Goal: Task Accomplishment & Management: Use online tool/utility

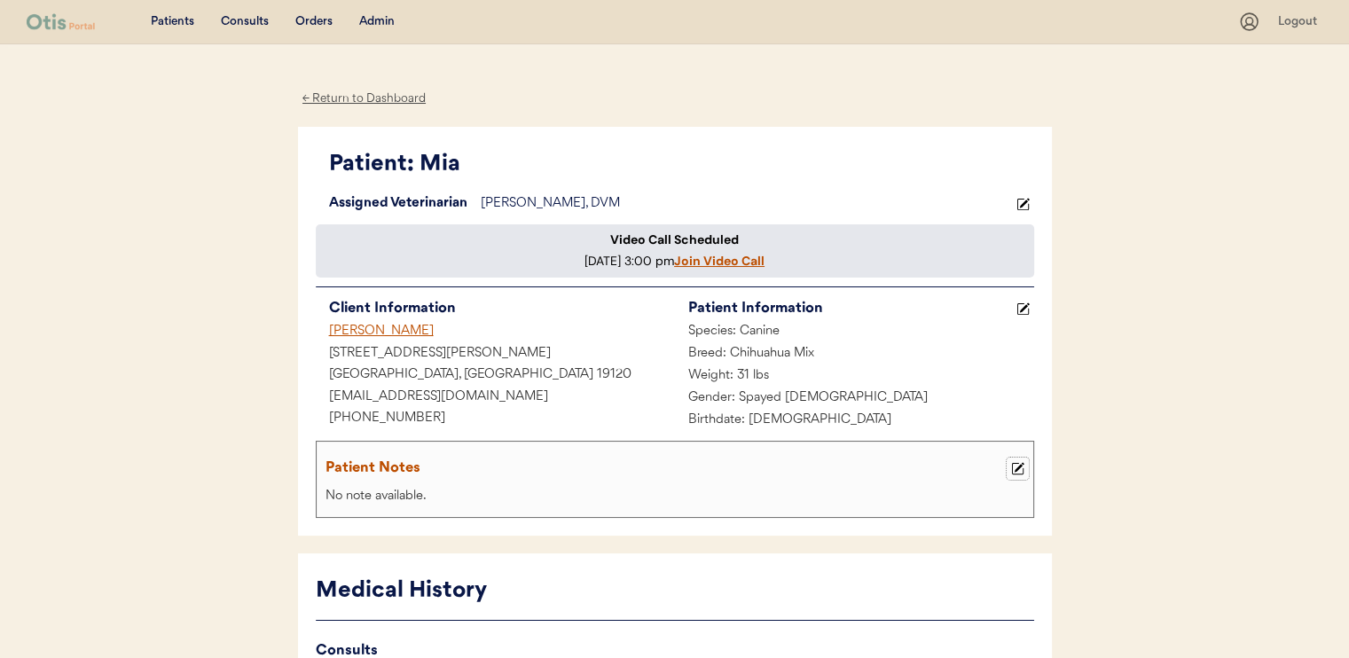
click at [1020, 475] on icon at bounding box center [1017, 468] width 13 height 13
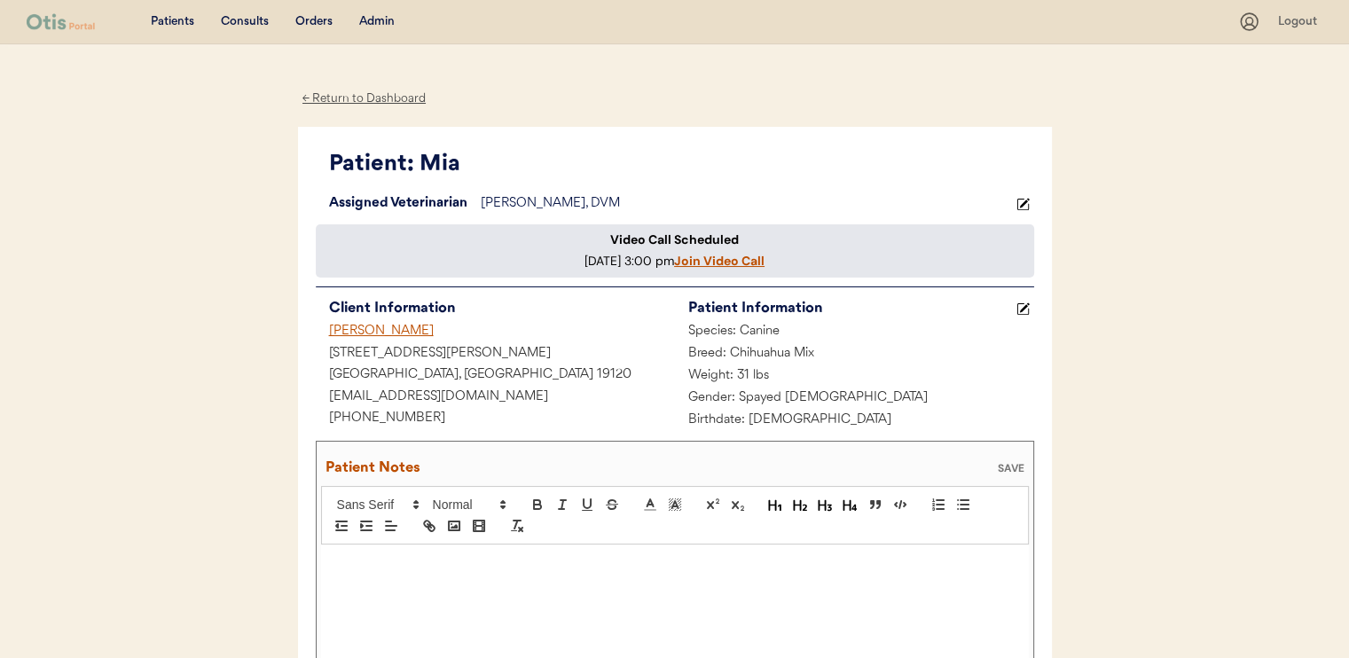
click at [997, 365] on div "Breed: Chihuahua Mix" at bounding box center [854, 354] width 359 height 22
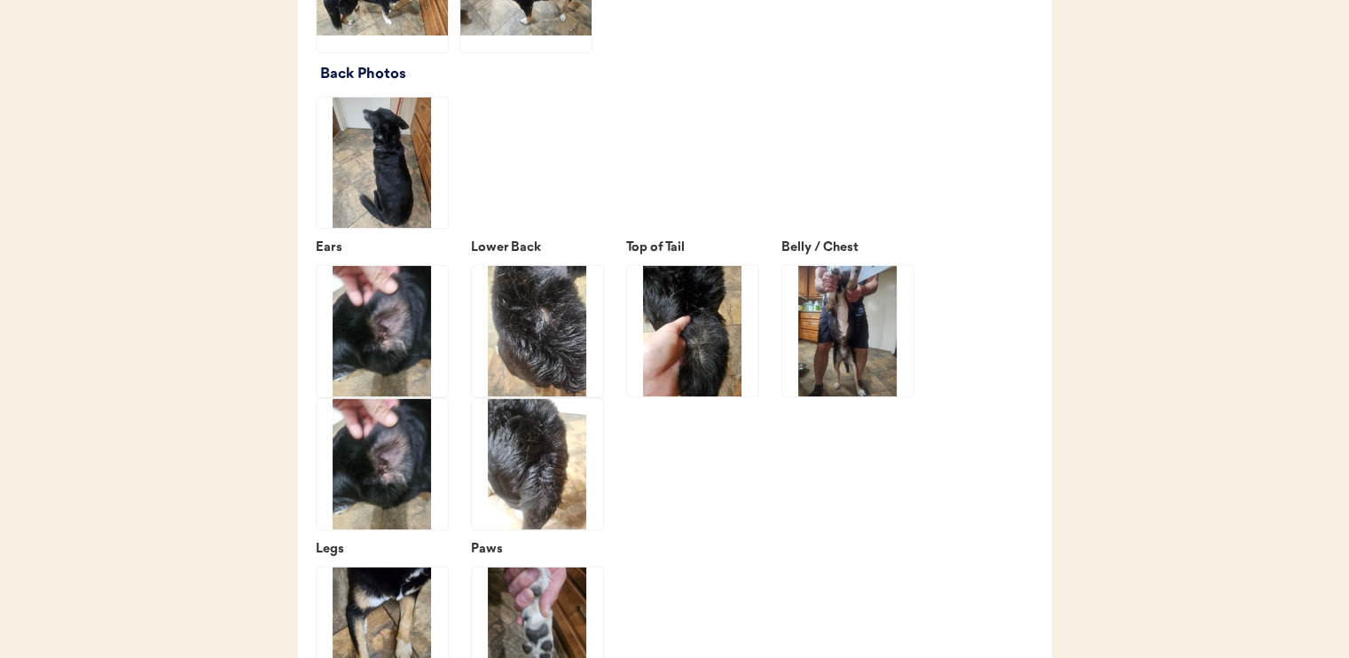
scroll to position [2572, 0]
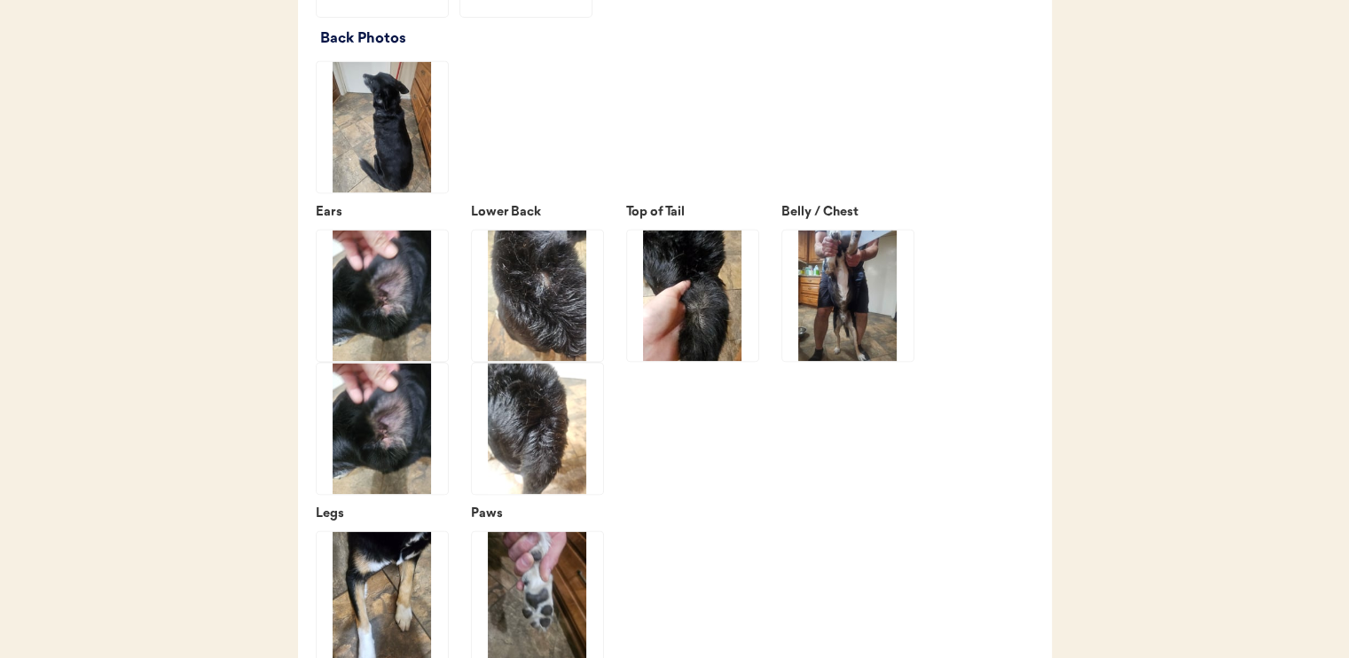
click at [571, 319] on img at bounding box center [537, 295] width 131 height 131
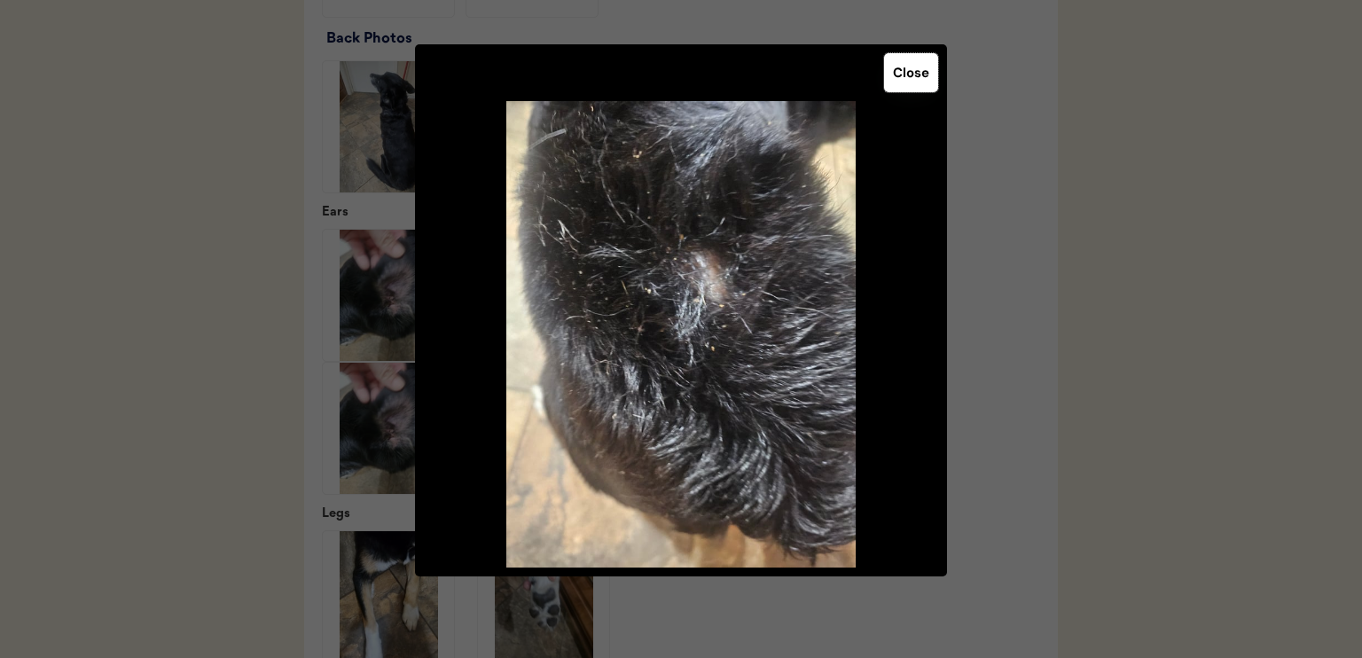
click at [900, 75] on button "Close" at bounding box center [911, 72] width 54 height 39
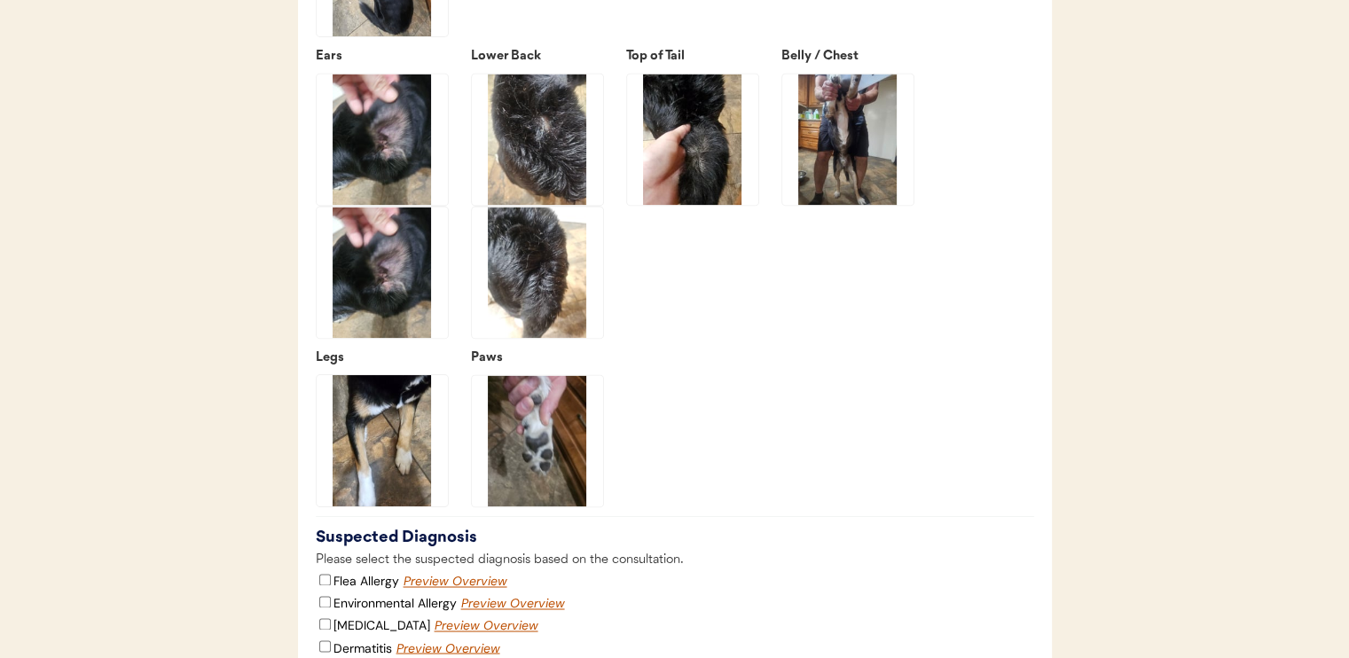
scroll to position [2749, 0]
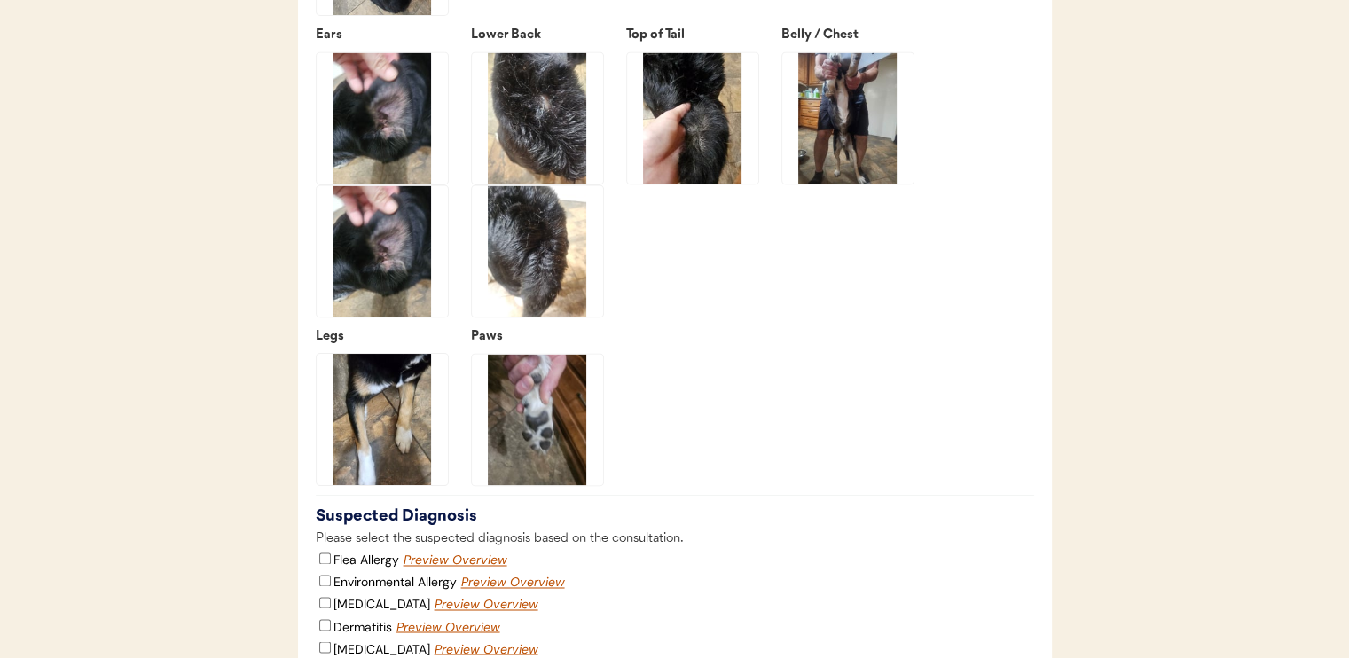
click at [875, 173] on img at bounding box center [847, 117] width 131 height 131
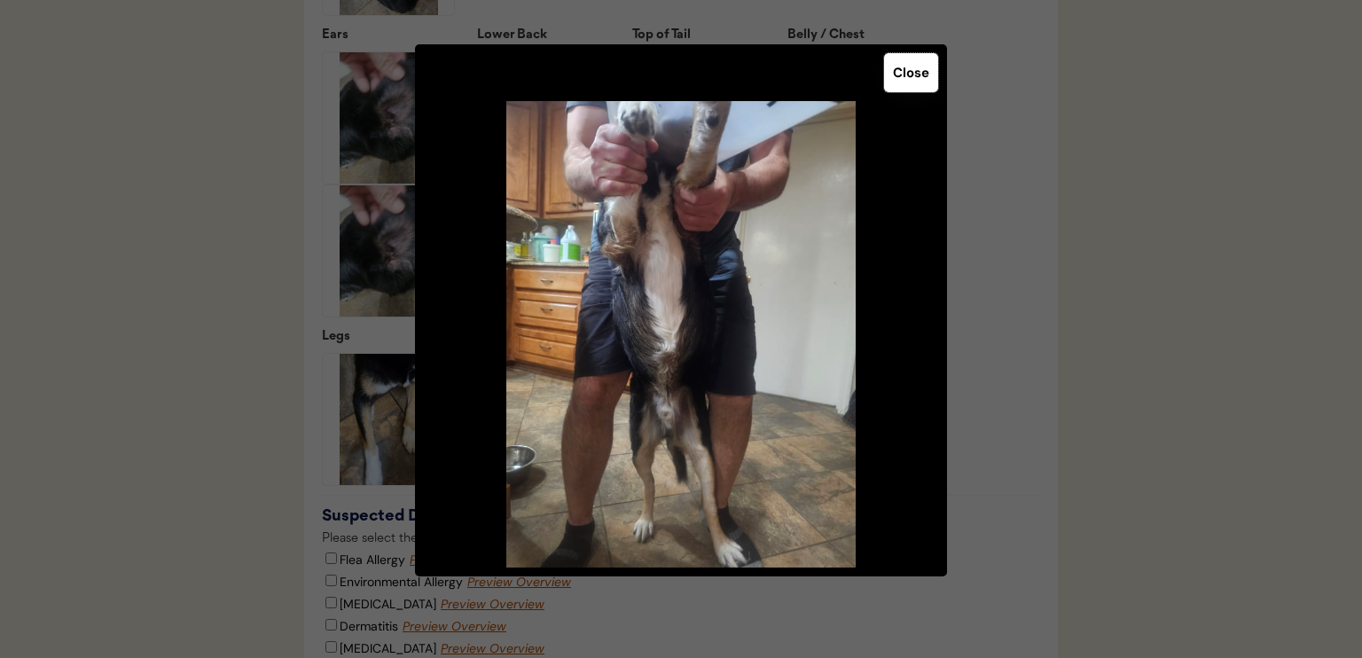
click at [902, 62] on button "Close" at bounding box center [911, 72] width 54 height 39
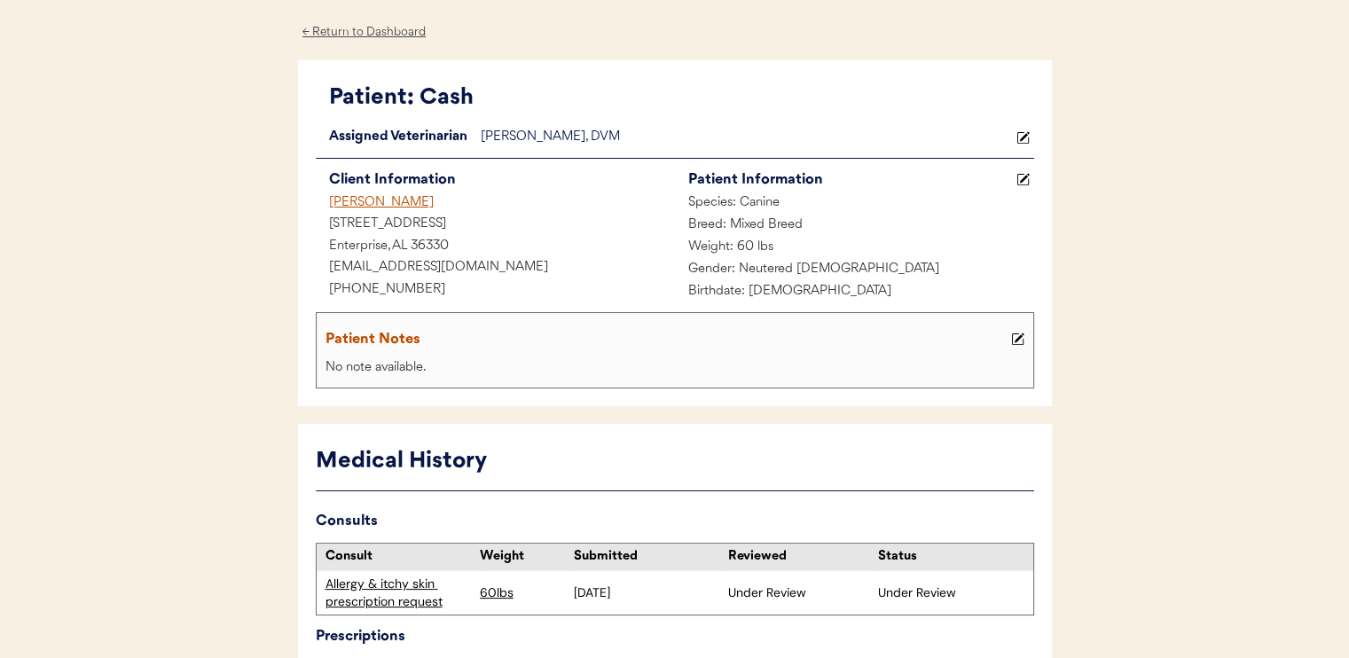
scroll to position [0, 0]
